Goal: Obtain resource: Download file/media

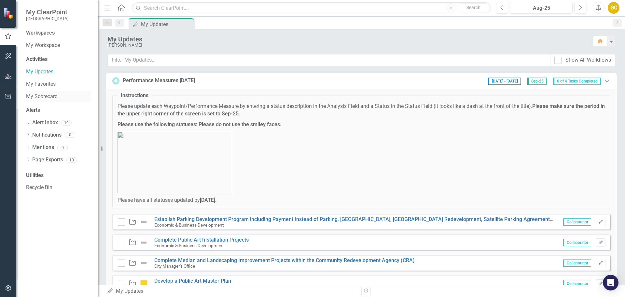
click at [40, 96] on link "My Scorecard" at bounding box center [58, 96] width 65 height 7
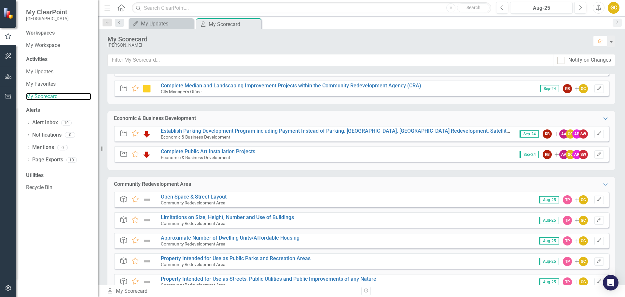
scroll to position [134, 0]
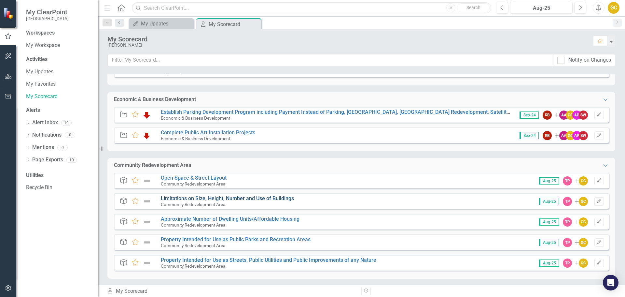
click at [213, 198] on link "Limitations on Size, Height, Number and Use of Buildings" at bounding box center [227, 198] width 133 height 6
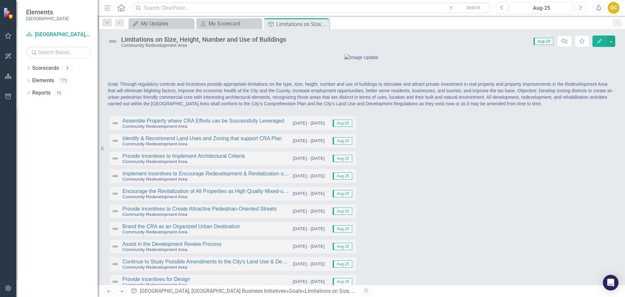
click at [580, 9] on icon "button" at bounding box center [580, 7] width 3 height 5
click at [612, 40] on button "button" at bounding box center [611, 40] width 8 height 11
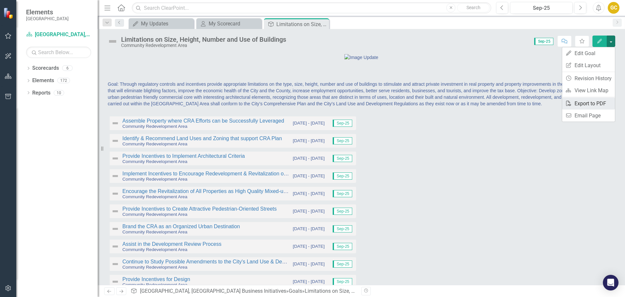
click at [582, 102] on link "PDF Export to PDF" at bounding box center [588, 103] width 53 height 12
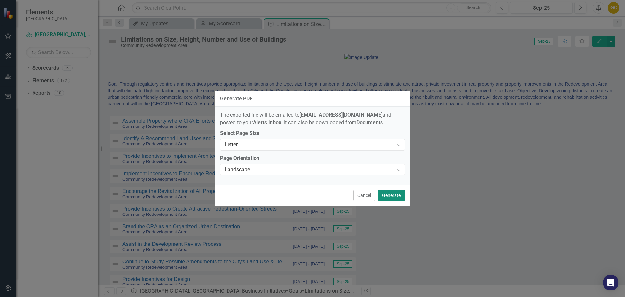
click at [395, 195] on button "Generate" at bounding box center [391, 194] width 27 height 11
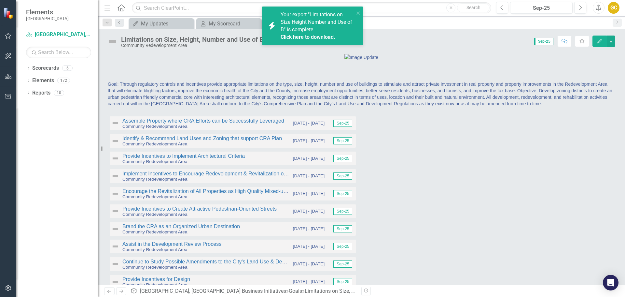
click at [301, 35] on link "Click here to download." at bounding box center [308, 37] width 55 height 6
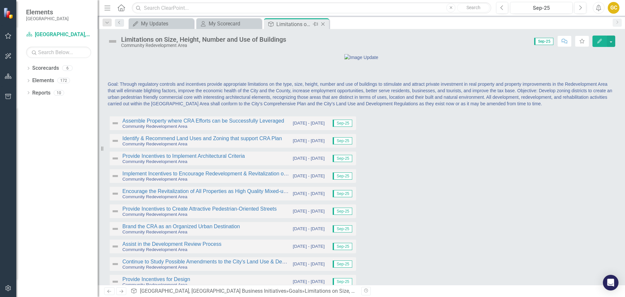
click at [324, 24] on icon "Close" at bounding box center [323, 23] width 7 height 5
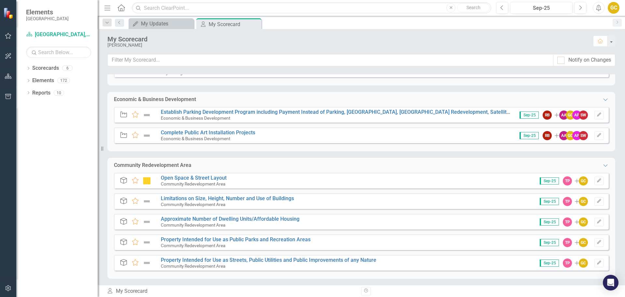
scroll to position [118, 0]
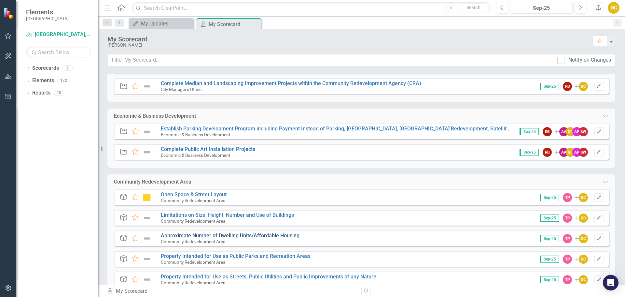
click at [230, 232] on link "Approximate Number of Dwelling Units/Affordable Housing" at bounding box center [230, 235] width 139 height 6
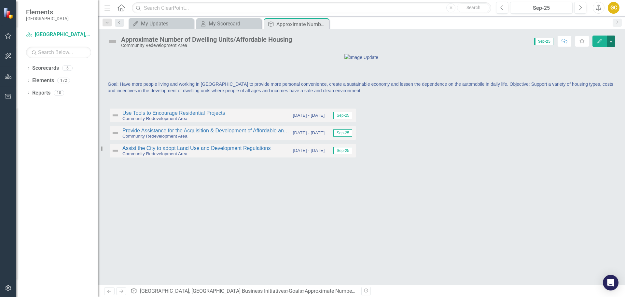
click at [611, 39] on button "button" at bounding box center [611, 40] width 8 height 11
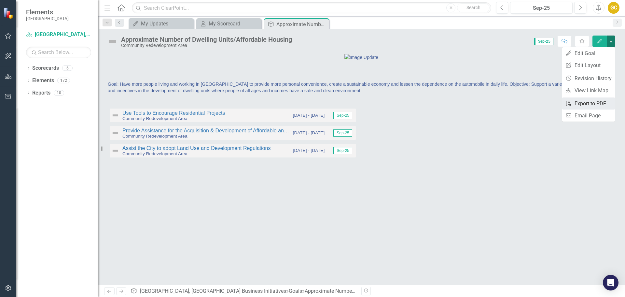
click at [588, 105] on link "PDF Export to PDF" at bounding box center [588, 103] width 53 height 12
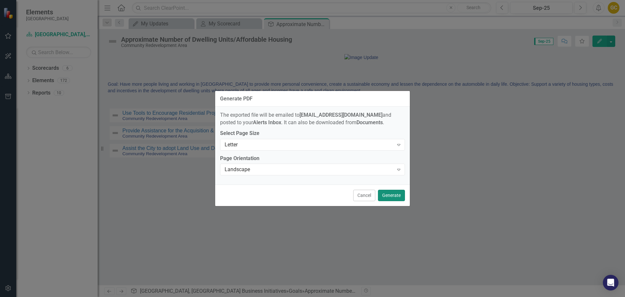
click at [387, 197] on button "Generate" at bounding box center [391, 194] width 27 height 11
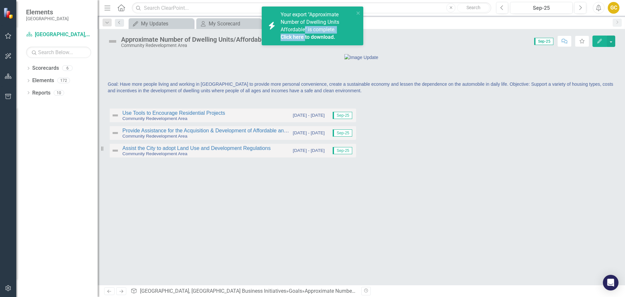
click at [305, 33] on div "Your export "Approximate Number of Dwelling Units Affordable" is complete. Clic…" at bounding box center [318, 26] width 74 height 30
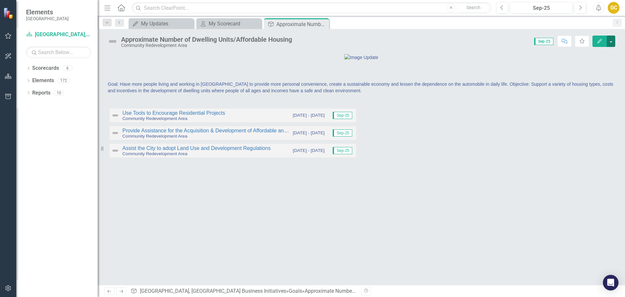
click at [611, 41] on button "button" at bounding box center [611, 40] width 8 height 11
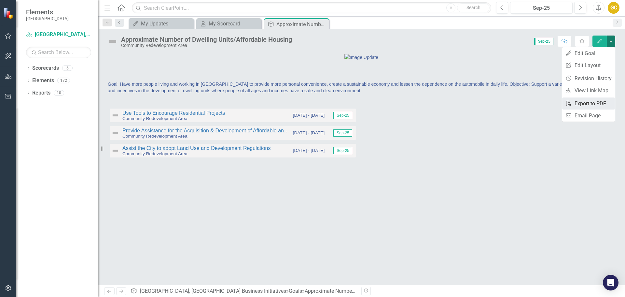
click at [586, 103] on link "PDF Export to PDF" at bounding box center [588, 103] width 53 height 12
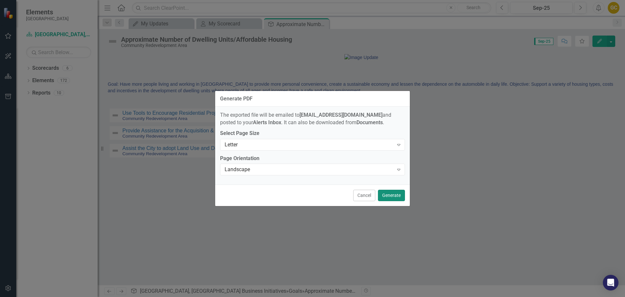
click at [396, 196] on button "Generate" at bounding box center [391, 194] width 27 height 11
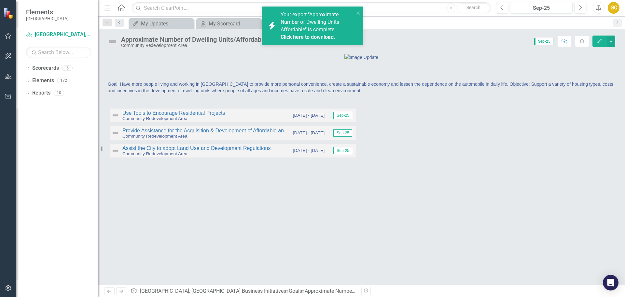
click at [301, 36] on link "Click here to download." at bounding box center [308, 37] width 55 height 6
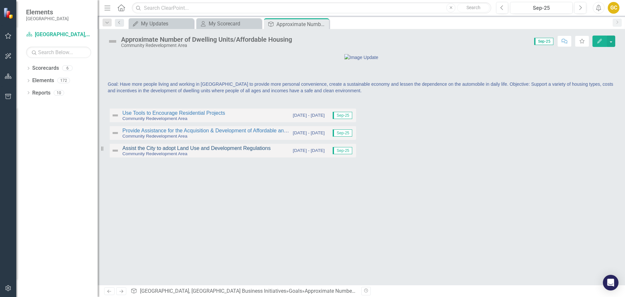
click at [216, 151] on link "Assist the City to adopt Land Use and Development Regulations" at bounding box center [196, 148] width 148 height 6
click at [323, 23] on icon "Close" at bounding box center [323, 23] width 7 height 5
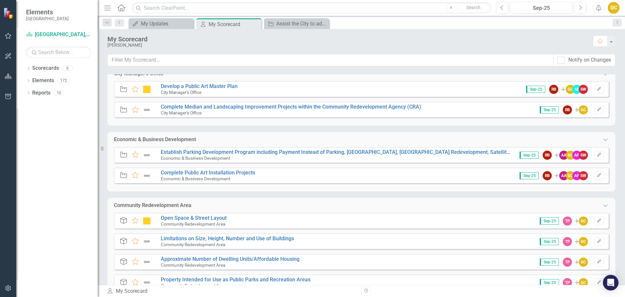
scroll to position [134, 0]
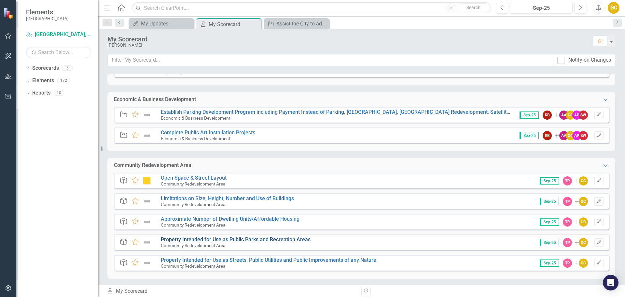
click at [212, 240] on link "Property Intended for Use as Public Parks and Recreation Areas" at bounding box center [236, 239] width 150 height 6
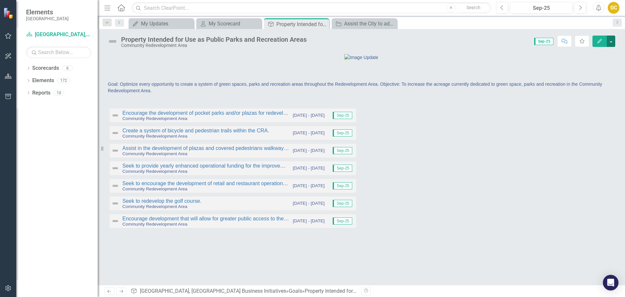
click at [610, 41] on button "button" at bounding box center [611, 40] width 8 height 11
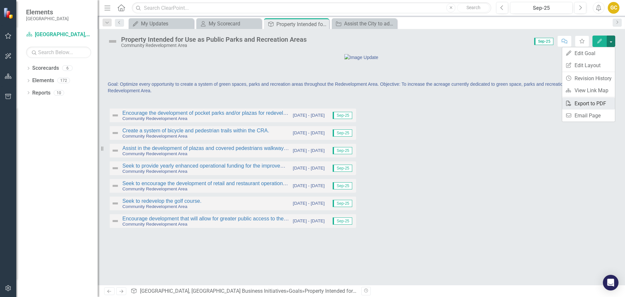
click at [585, 102] on link "PDF Export to PDF" at bounding box center [588, 103] width 53 height 12
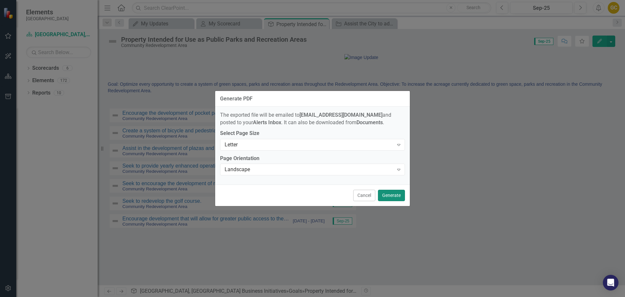
click at [392, 194] on button "Generate" at bounding box center [391, 194] width 27 height 11
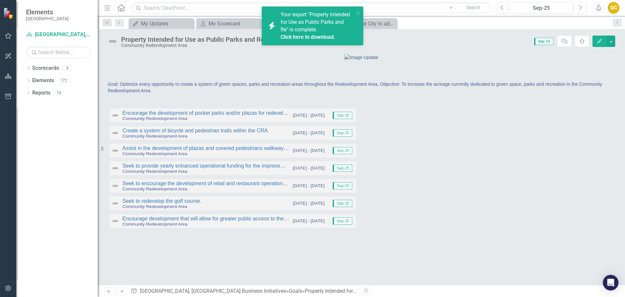
click at [299, 35] on link "Click here to download." at bounding box center [308, 37] width 55 height 6
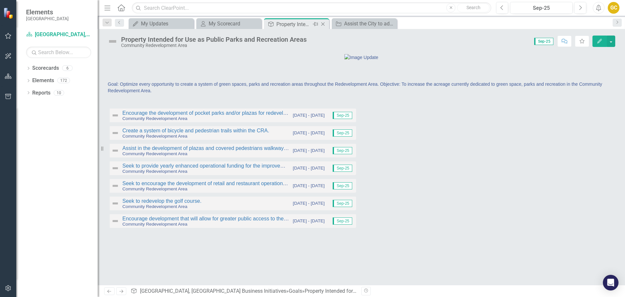
click at [323, 23] on icon "Close" at bounding box center [323, 23] width 7 height 5
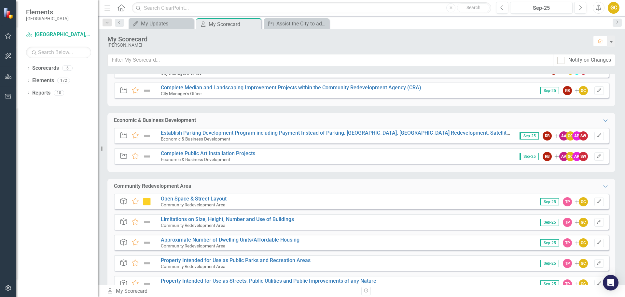
scroll to position [134, 0]
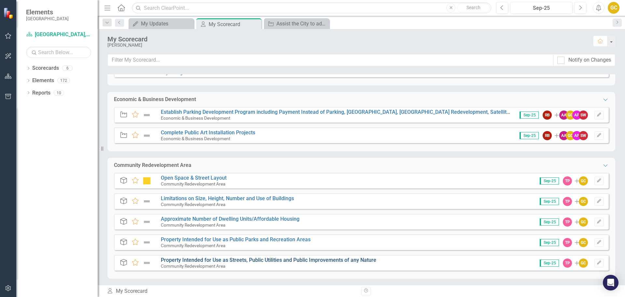
click at [234, 260] on link "Property Intended for Use as Streets, Public Utilities and Public Improvements …" at bounding box center [268, 259] width 215 height 6
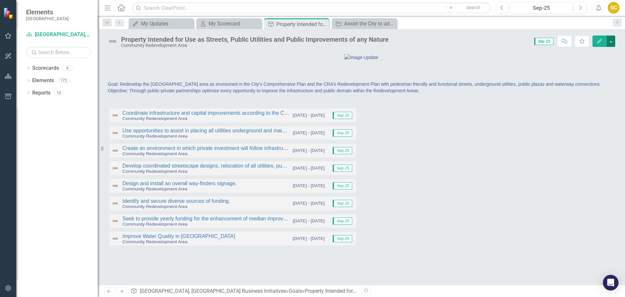
click at [610, 37] on button "button" at bounding box center [611, 40] width 8 height 11
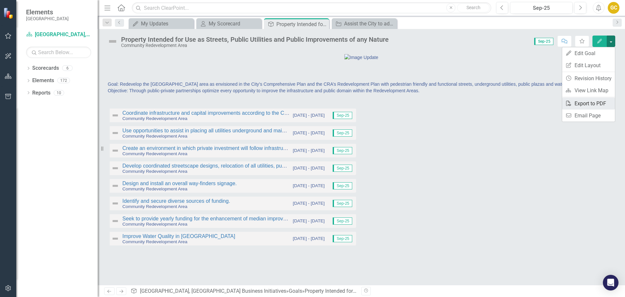
click at [581, 102] on link "PDF Export to PDF" at bounding box center [588, 103] width 53 height 12
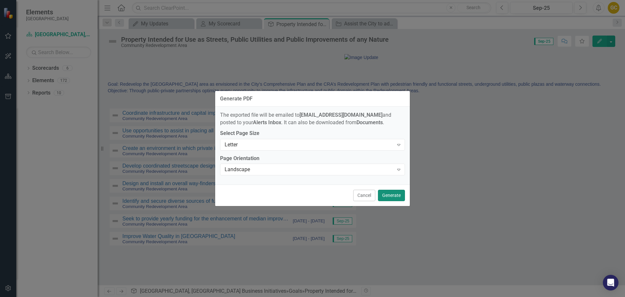
drag, startPoint x: 392, startPoint y: 193, endPoint x: 396, endPoint y: 192, distance: 3.6
click at [394, 192] on button "Generate" at bounding box center [391, 194] width 27 height 11
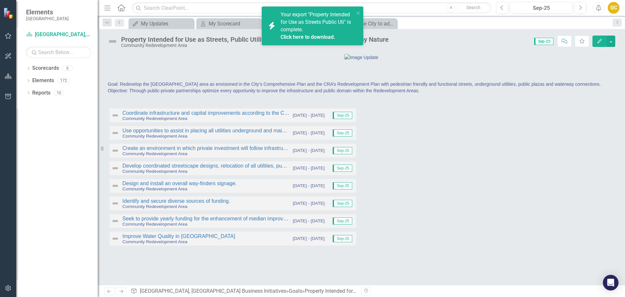
click at [305, 35] on link "Click here to download." at bounding box center [308, 37] width 55 height 6
